Goal: Information Seeking & Learning: Find specific fact

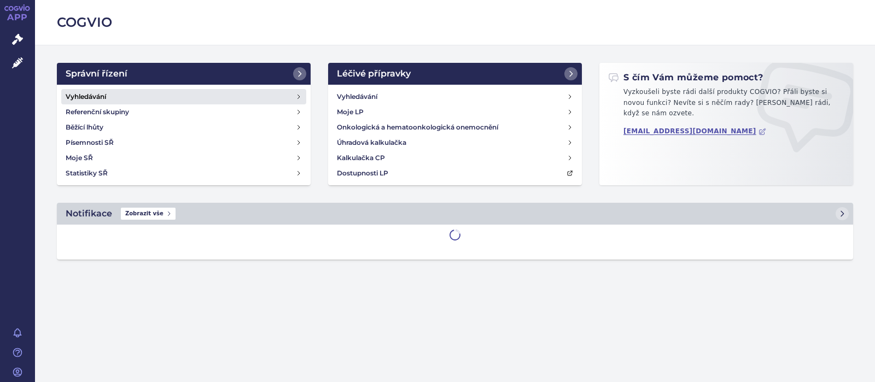
click at [84, 95] on h4 "Vyhledávání" at bounding box center [86, 96] width 40 height 11
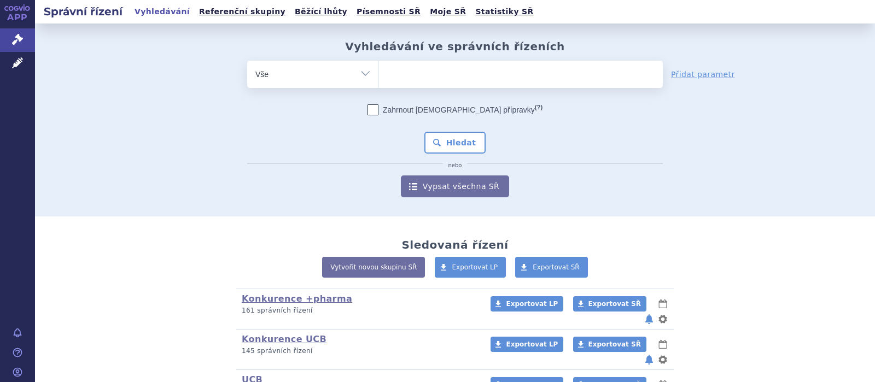
click at [448, 67] on ul at bounding box center [521, 72] width 284 height 23
click at [379, 67] on select at bounding box center [379, 73] width 1 height 27
type input "f"
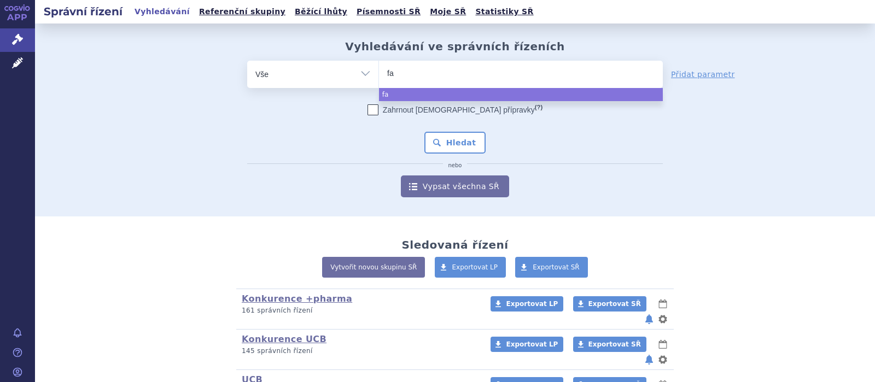
type input "fam"
type input "fampy"
type input "fampyra"
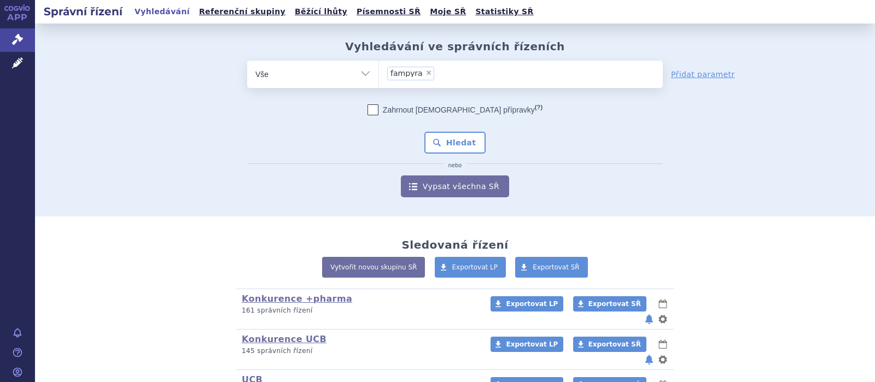
select select "fampyra"
click at [451, 137] on button "Hledat" at bounding box center [456, 143] width 62 height 22
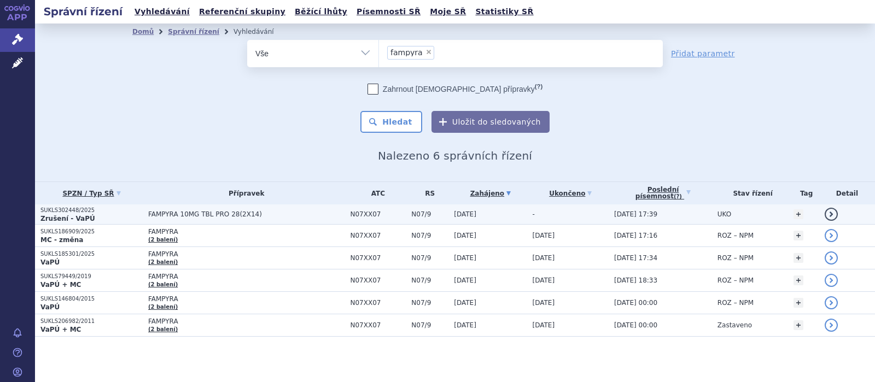
click at [213, 214] on span "FAMPYRA 10MG TBL PRO 28(2X14)" at bounding box center [246, 215] width 197 height 8
